Goal: Task Accomplishment & Management: Manage account settings

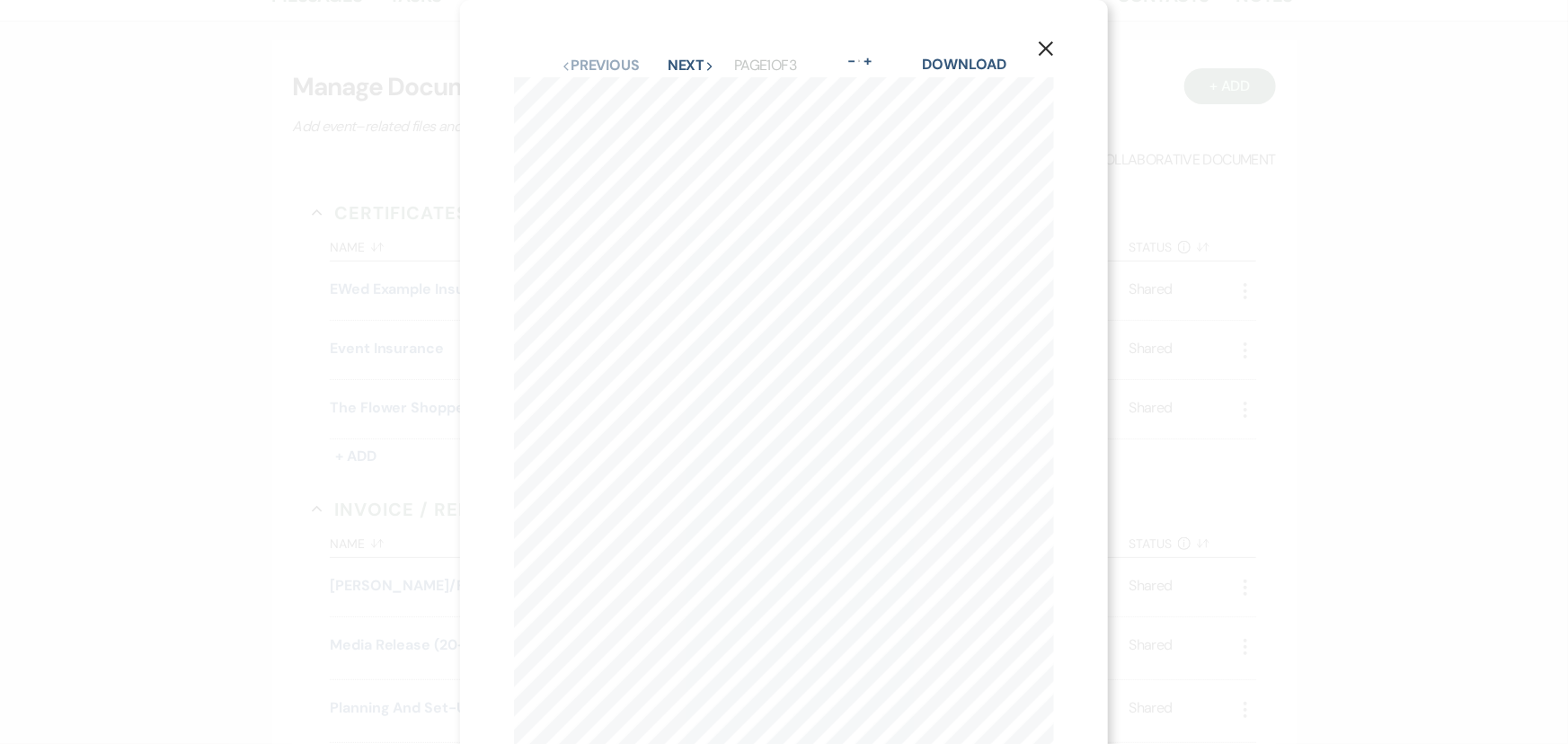
click at [234, 302] on div "X Previous Previous Next Next Page 1 of 3 - Zoom + Download SHOULD ANY OF THE A…" at bounding box center [784, 372] width 1568 height 744
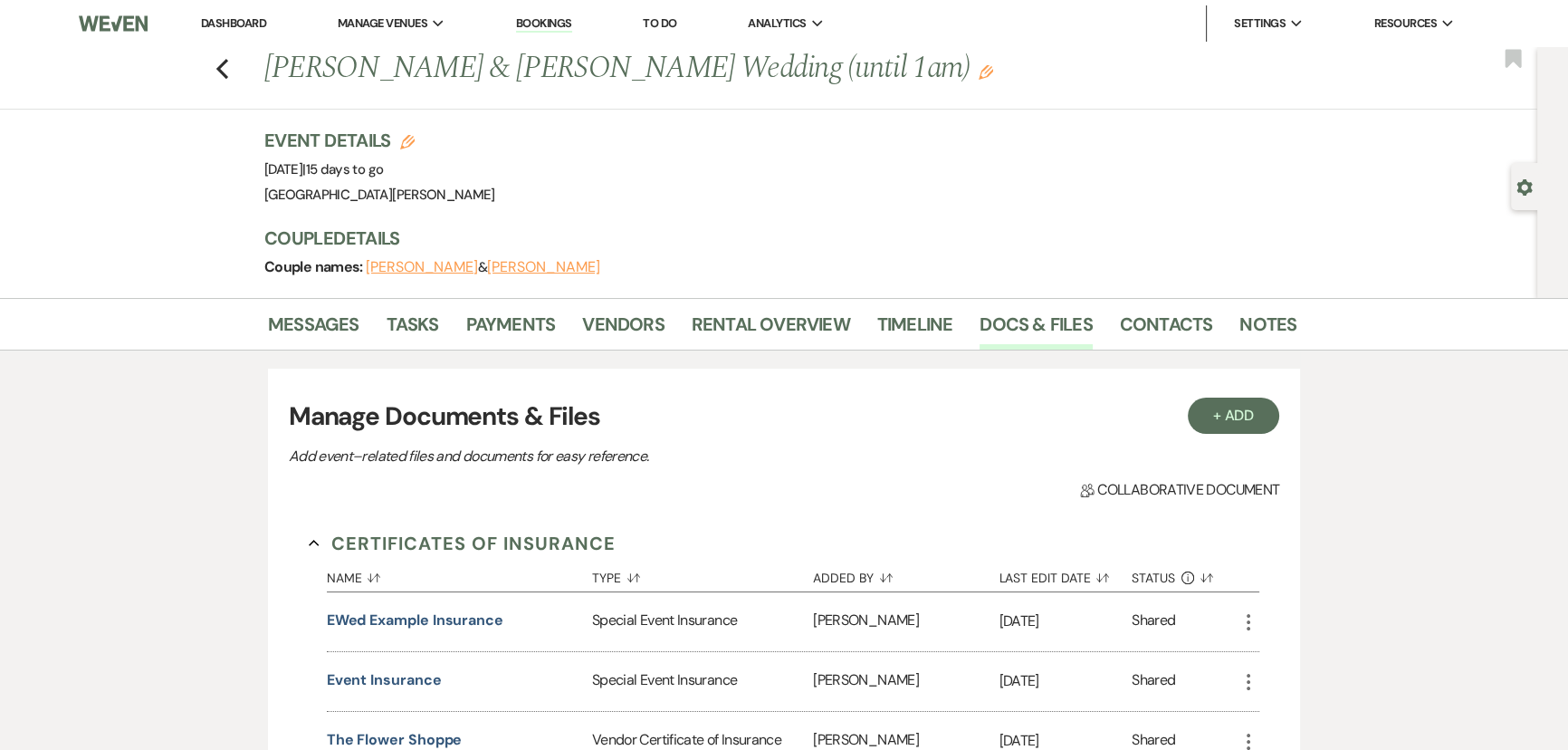
click at [255, 27] on link "Dashboard" at bounding box center [234, 23] width 65 height 15
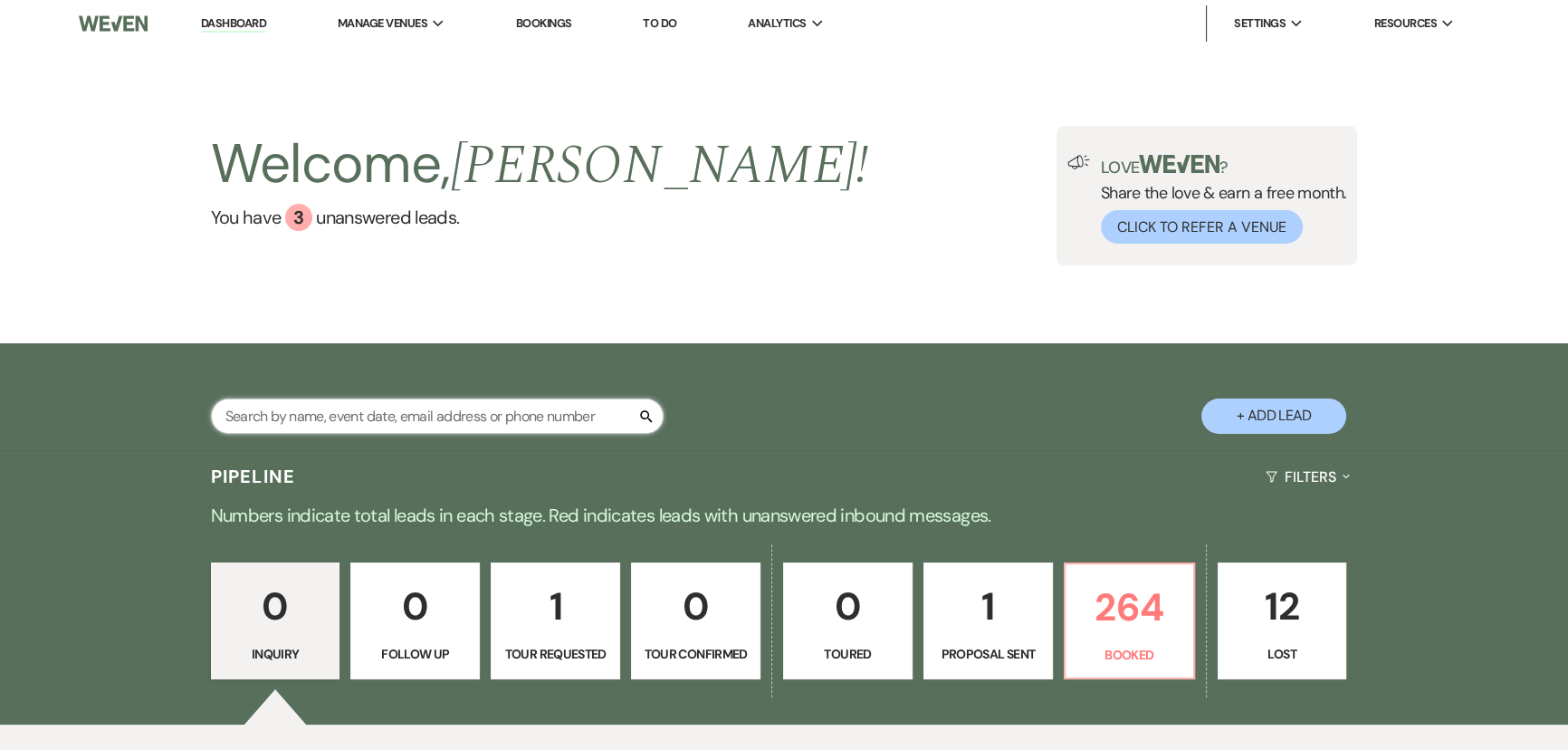
click at [425, 427] on input "text" at bounding box center [437, 416] width 453 height 35
type input "[PERSON_NAME]"
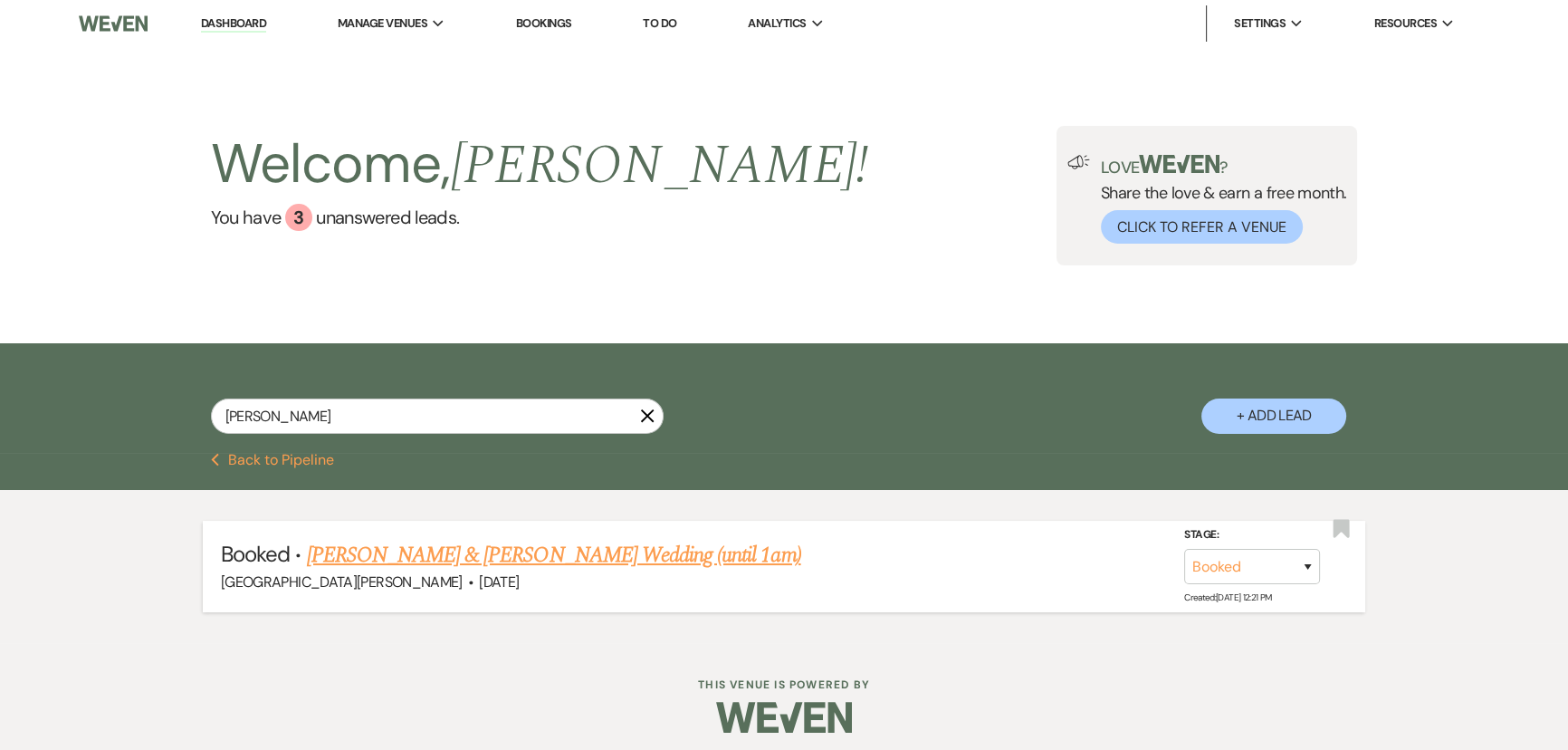
click at [454, 552] on link "[PERSON_NAME] & [PERSON_NAME] Wedding (until 1am)" at bounding box center [554, 555] width 495 height 32
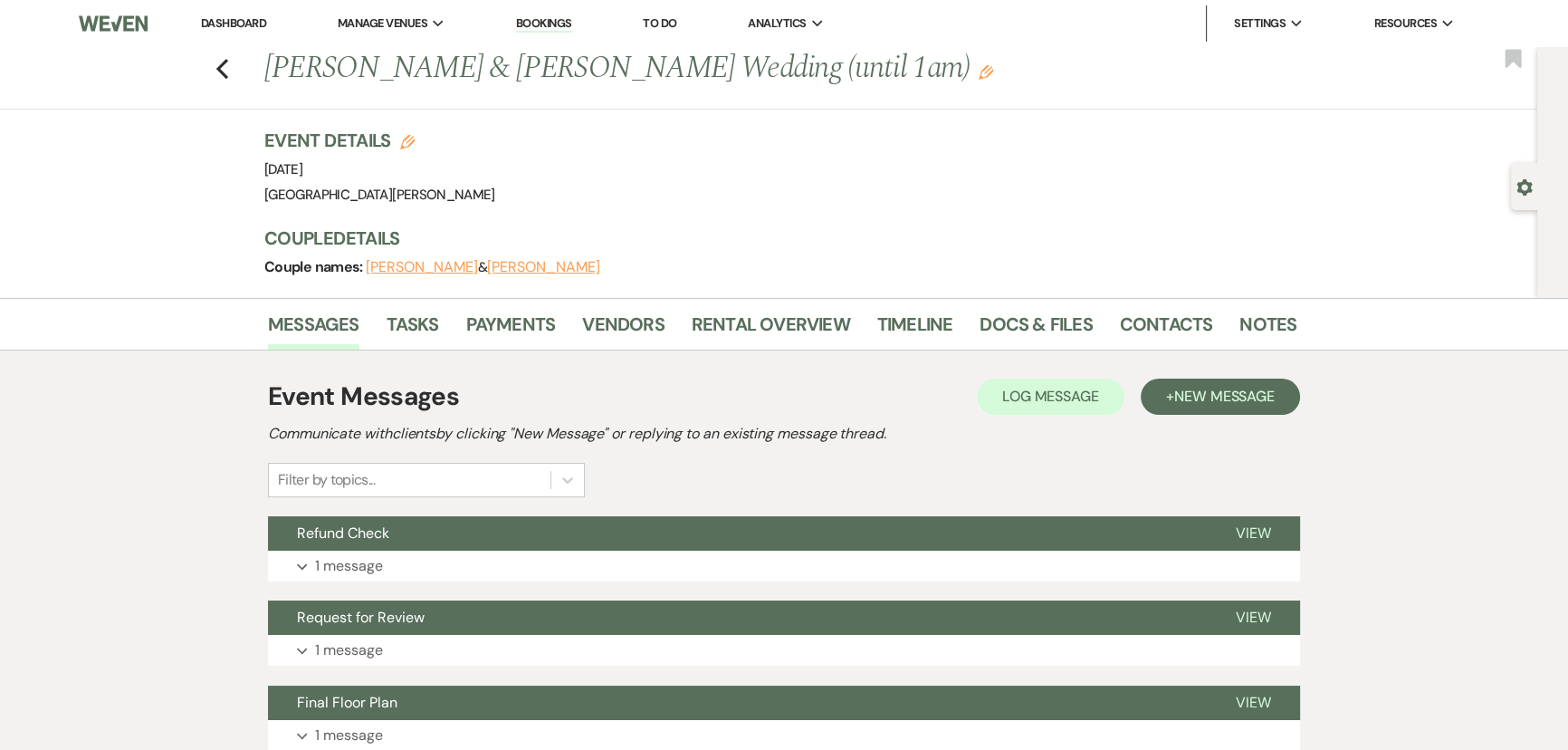
click at [1292, 318] on li "Notes" at bounding box center [1282, 328] width 84 height 44
click at [1267, 324] on link "Notes" at bounding box center [1269, 330] width 57 height 40
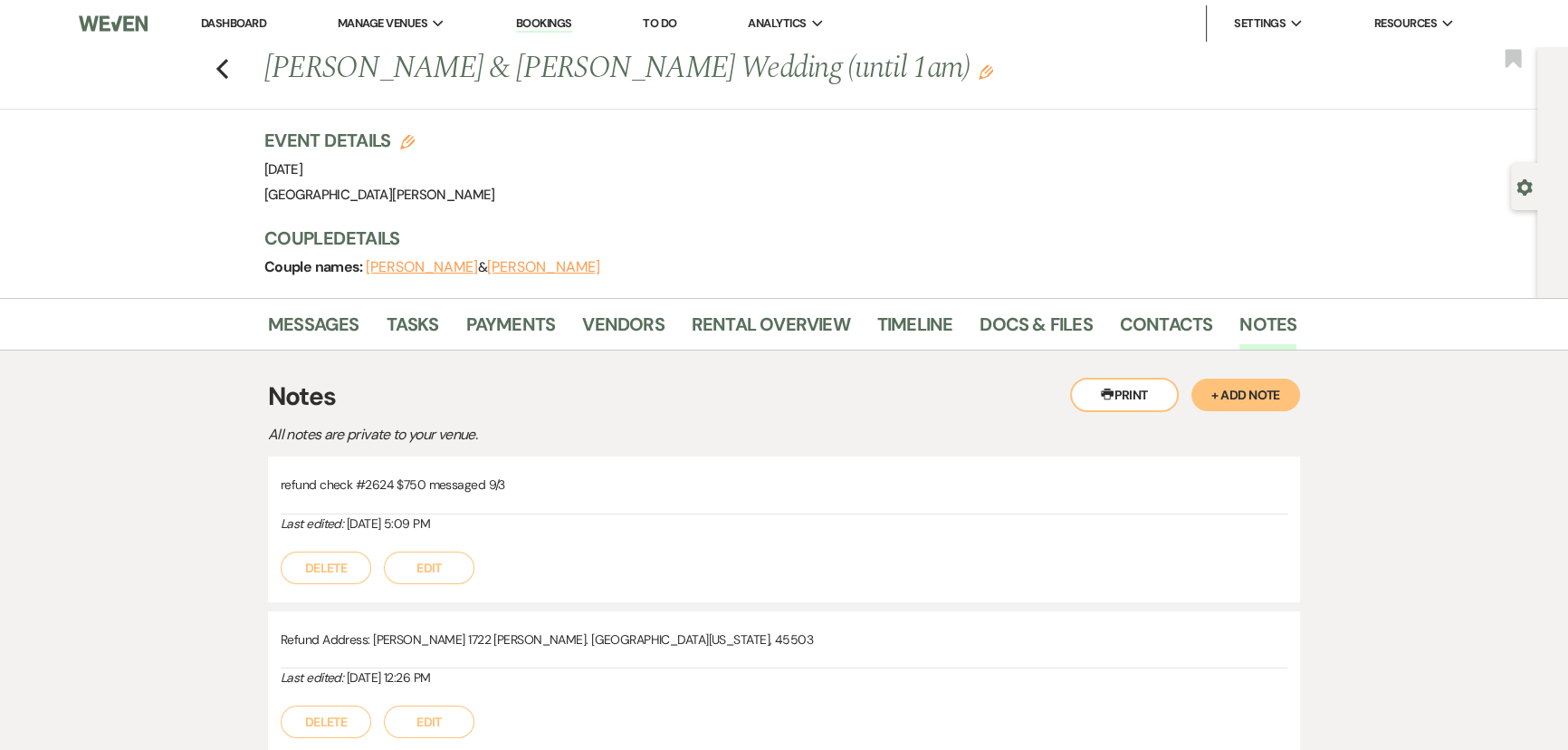
click at [1222, 394] on button "+ Add Note" at bounding box center [1246, 395] width 109 height 32
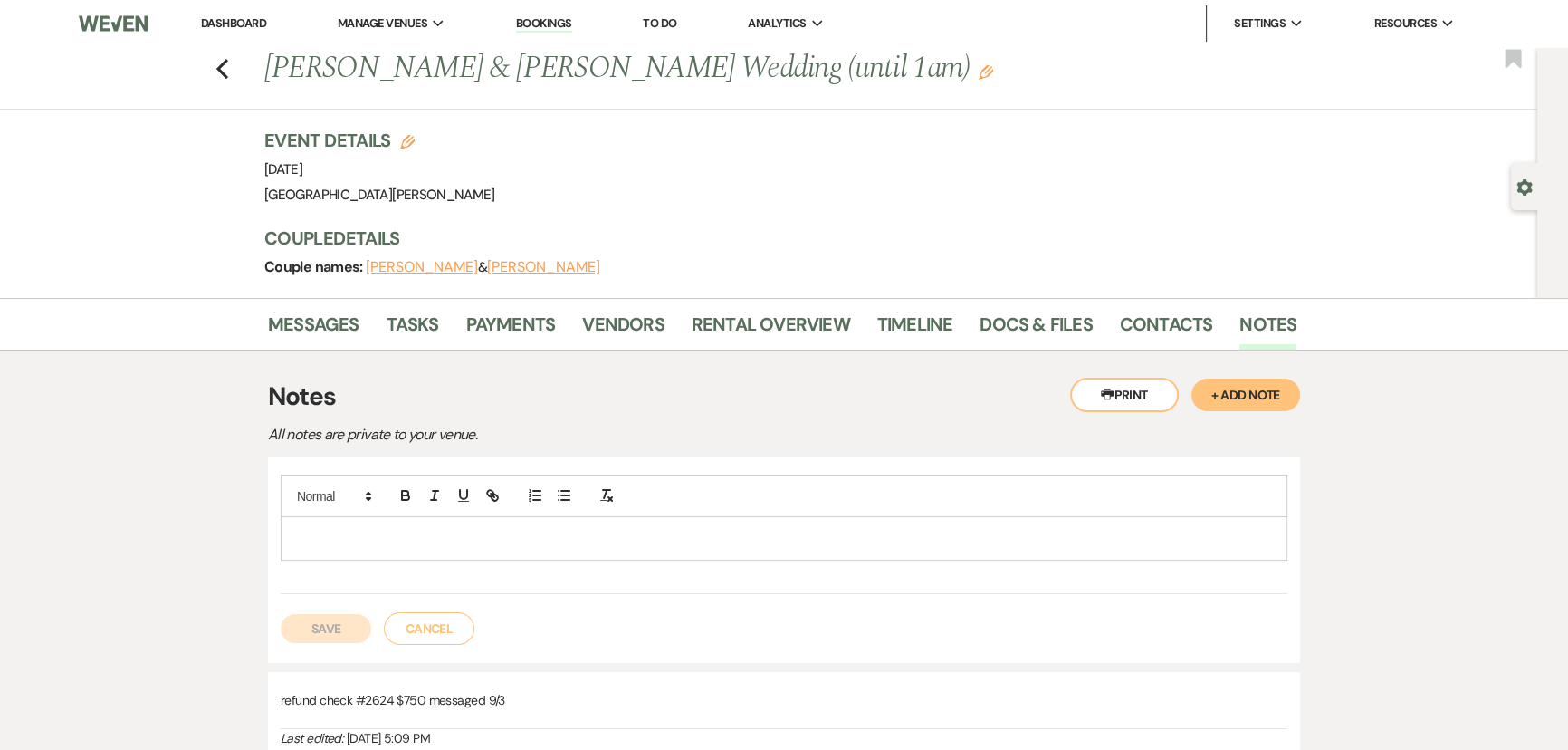
click at [528, 525] on div at bounding box center [784, 537] width 1005 height 42
click at [333, 627] on button "Save" at bounding box center [325, 628] width 91 height 29
